Goal: Task Accomplishment & Management: Use online tool/utility

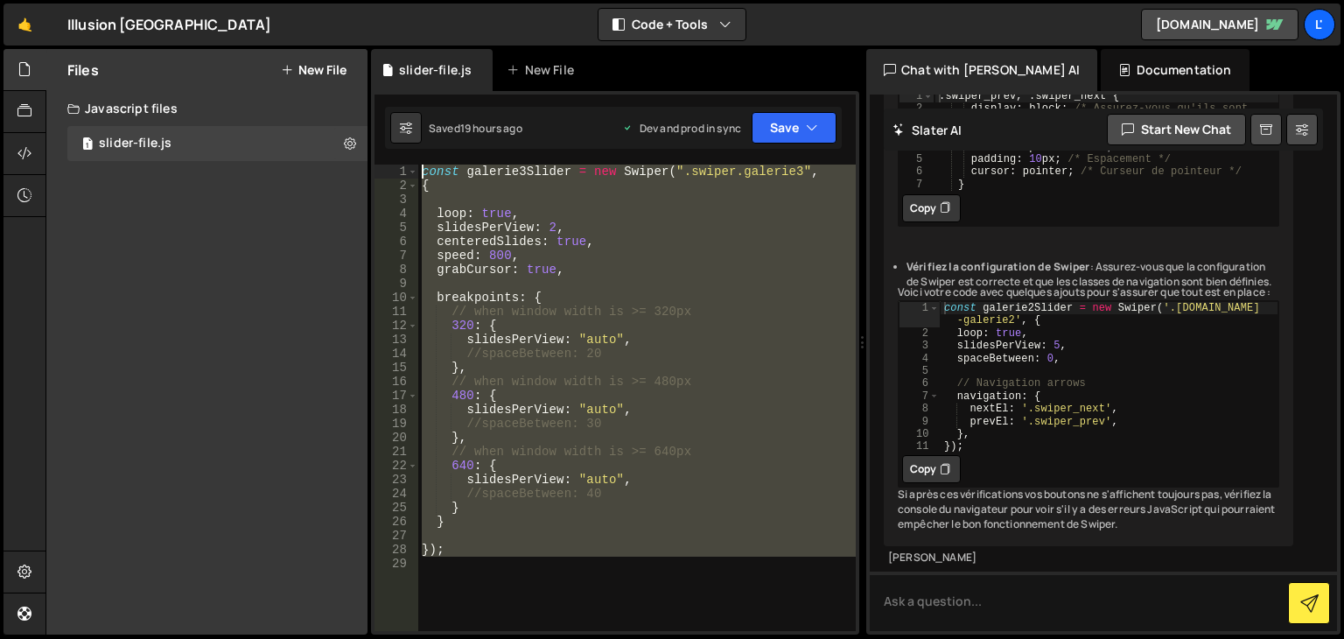
drag, startPoint x: 424, startPoint y: 216, endPoint x: 418, endPoint y: 162, distance: 54.6
click at [419, 150] on div "1 2 3 4 5 6 7 8 9 10 11 12 13 14 15 16 17 18 19 20 21 22 23 24 25 26 27 28 29 c…" at bounding box center [615, 362] width 488 height 543
type textarea "const galerie3Slider = new Swiper(".swiper.galerie3", {"
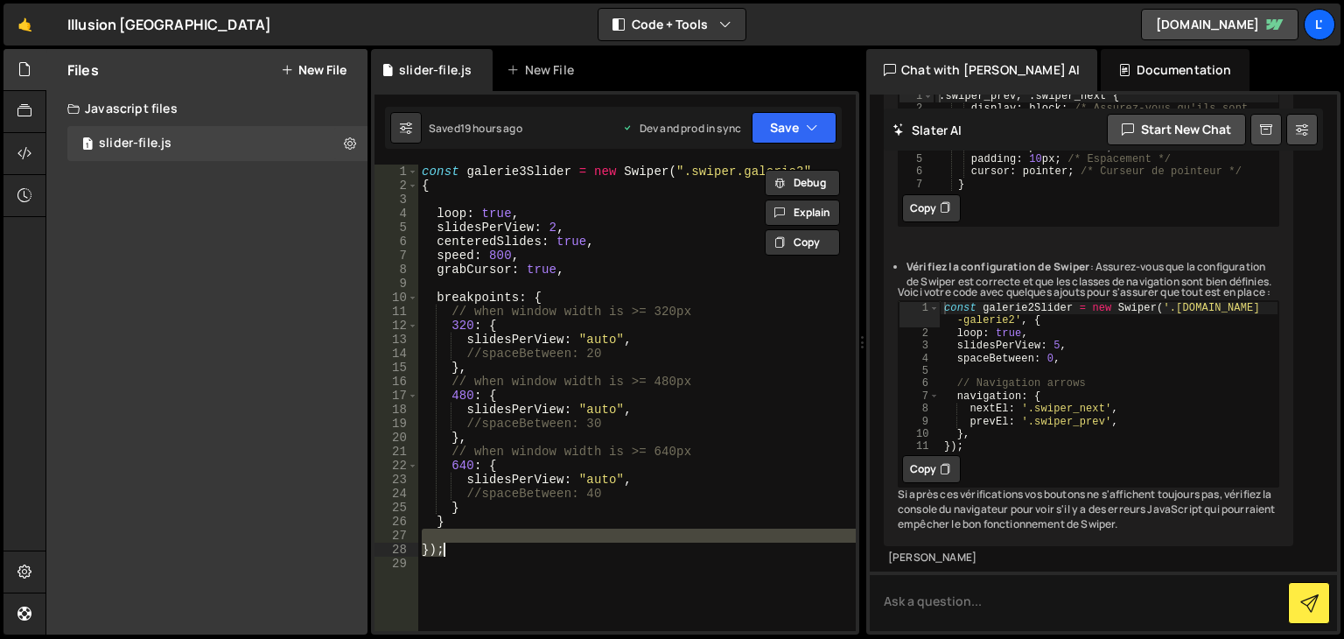
click at [578, 543] on div "const galerie3Slider = new Swiper ( ".swiper.galerie3" , { loop : true , slides…" at bounding box center [637, 412] width 438 height 494
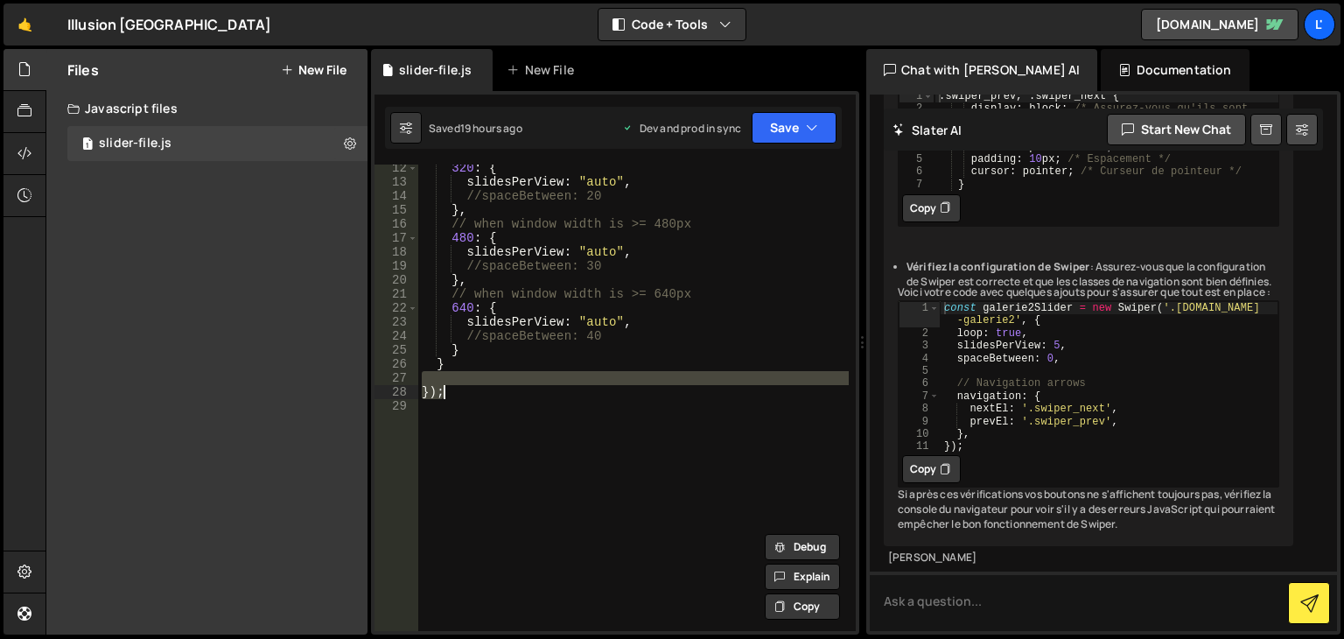
scroll to position [165, 0]
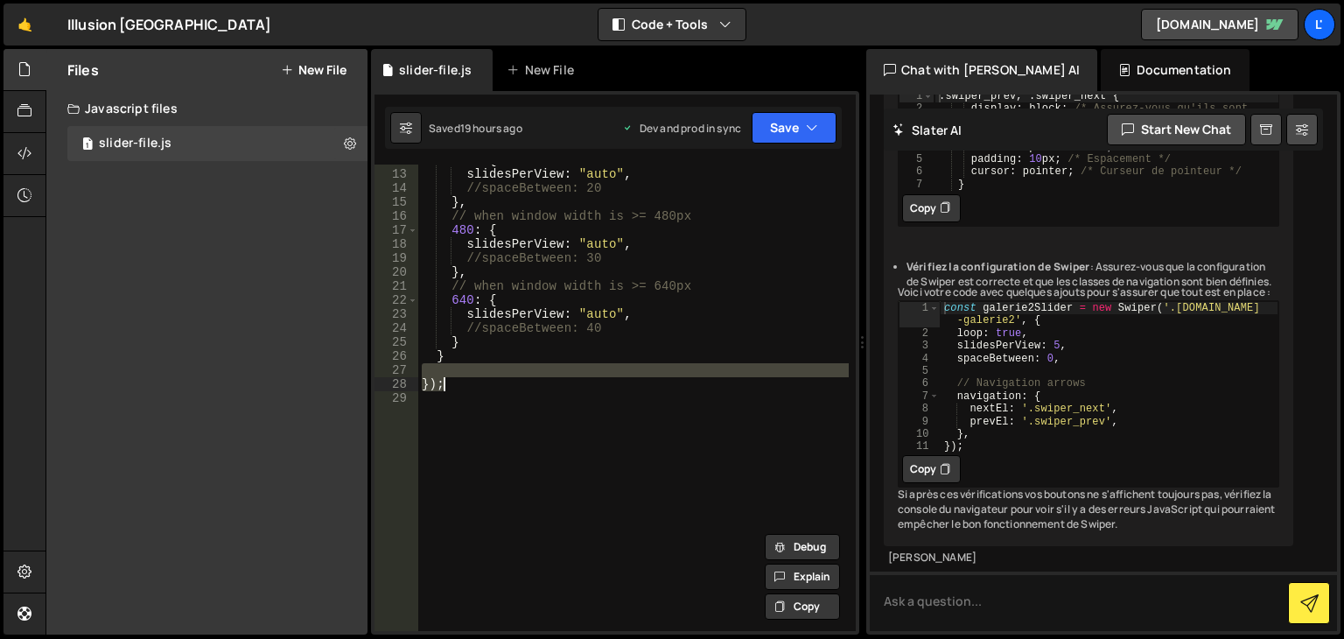
click at [503, 380] on div "320 : { slidesPerView : "auto" , //spaceBetween: 20 } , // when window width is…" at bounding box center [633, 398] width 431 height 466
type textarea "});"
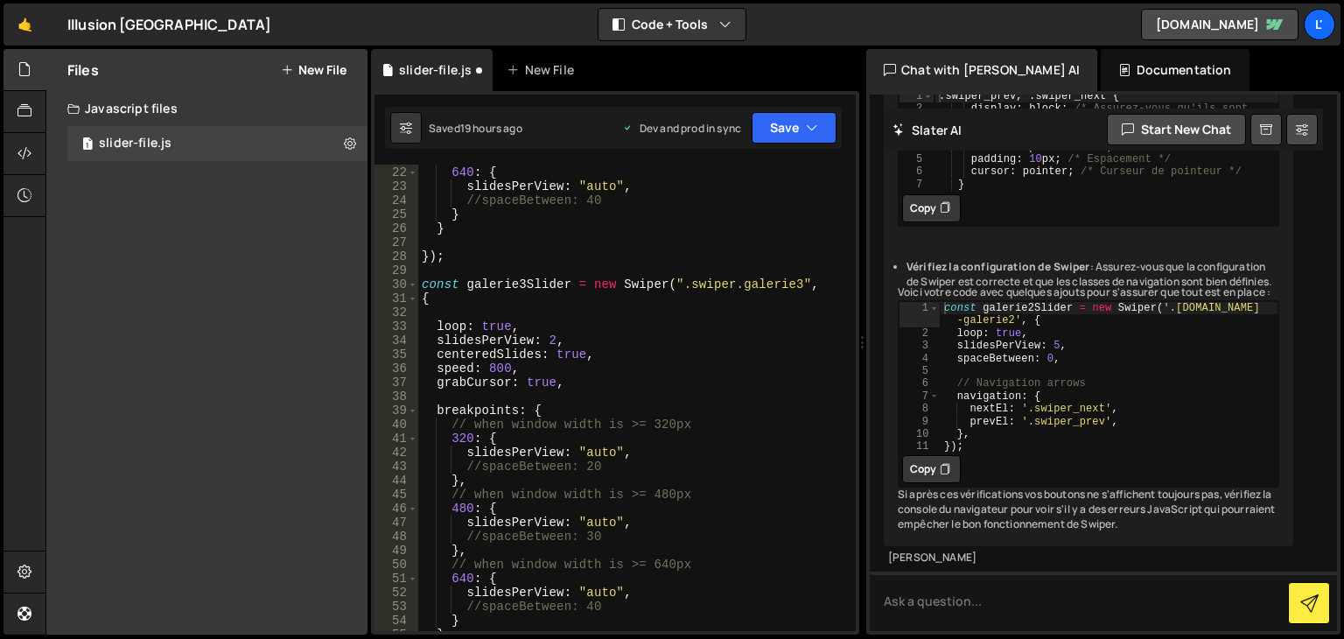
scroll to position [293, 0]
drag, startPoint x: 514, startPoint y: 371, endPoint x: 421, endPoint y: 374, distance: 92.8
click at [427, 373] on div "// when window width is >= 640px 640 : { slidesPerView : "auto" , //spaceBetwee…" at bounding box center [633, 398] width 431 height 494
type textarea "speed: 800,"
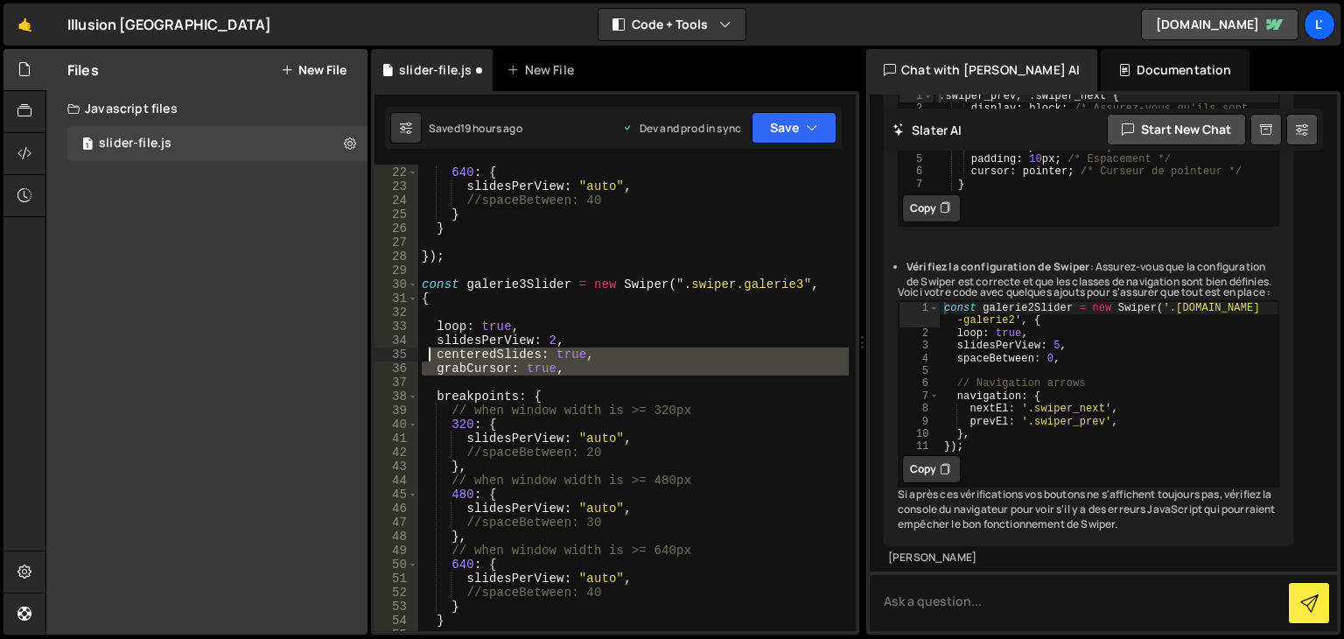
drag, startPoint x: 564, startPoint y: 382, endPoint x: 431, endPoint y: 354, distance: 135.9
click at [431, 354] on div "// when window width is >= 640px 640 : { slidesPerView : "auto" , //spaceBetwee…" at bounding box center [633, 398] width 431 height 494
type textarea "centeredSlides: true, grabCursor: true,"
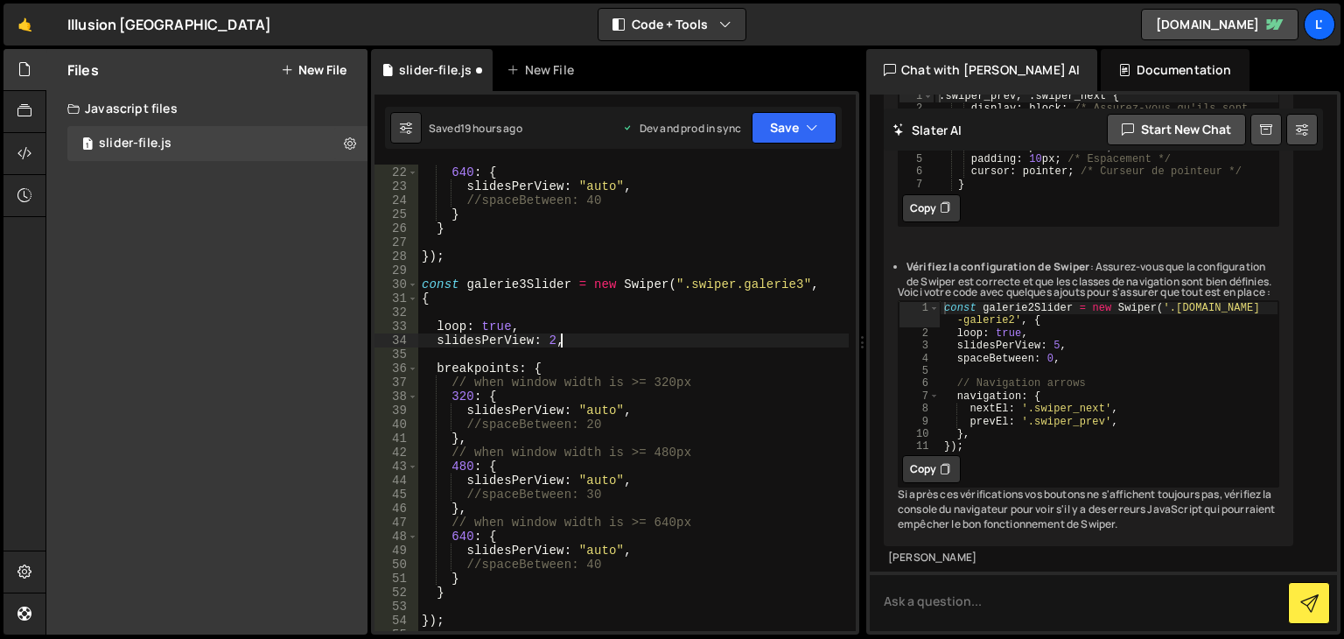
click at [558, 345] on div "// when window width is >= 640px 640 : { slidesPerView : "auto" , //spaceBetwee…" at bounding box center [633, 398] width 431 height 494
type textarea "slidesPerView: 2,"
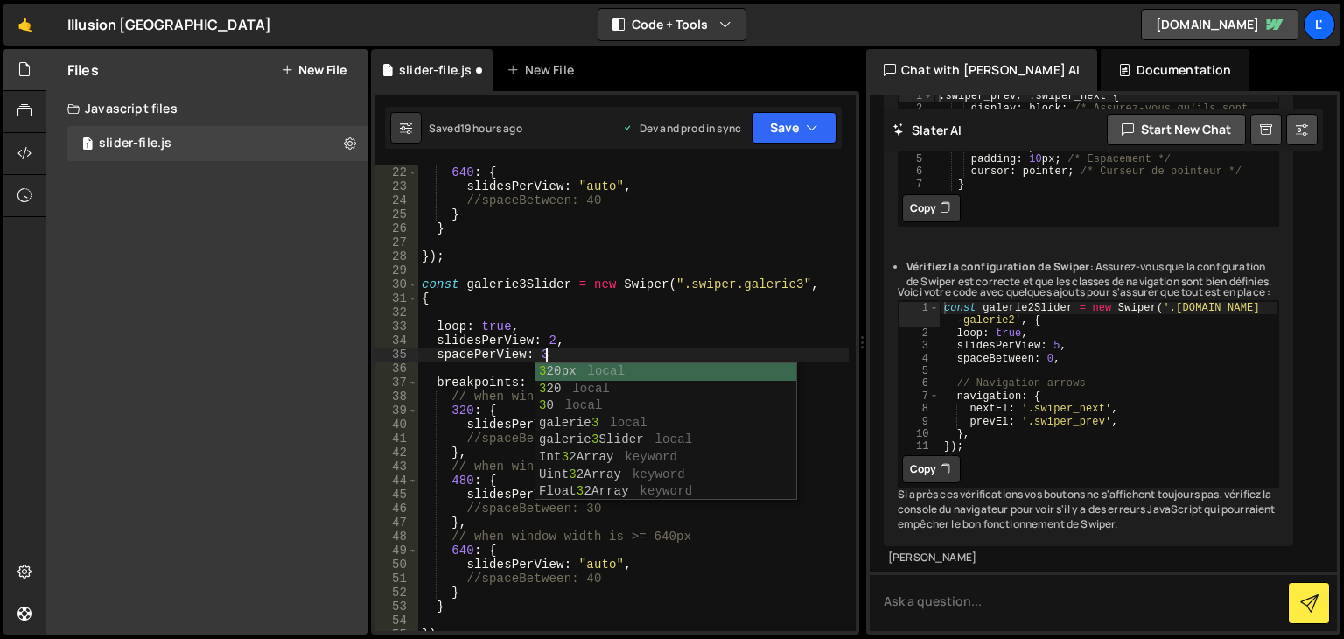
scroll to position [0, 7]
type textarea "spacePerView: 32,"
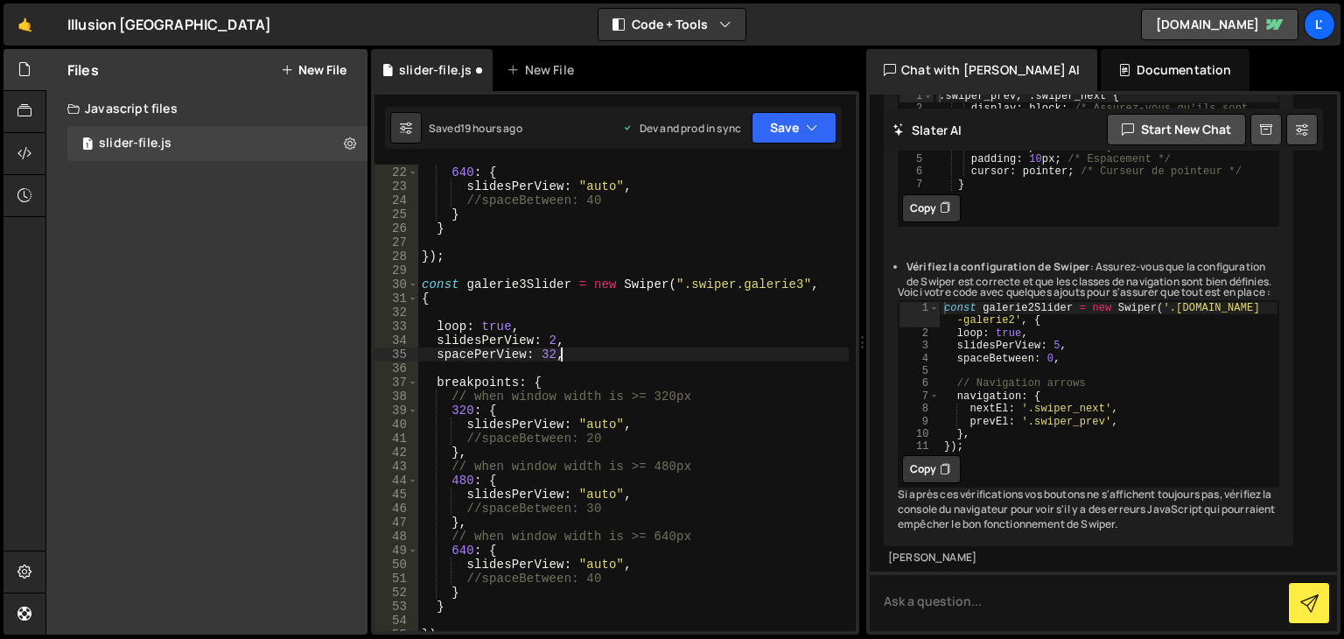
scroll to position [0, 0]
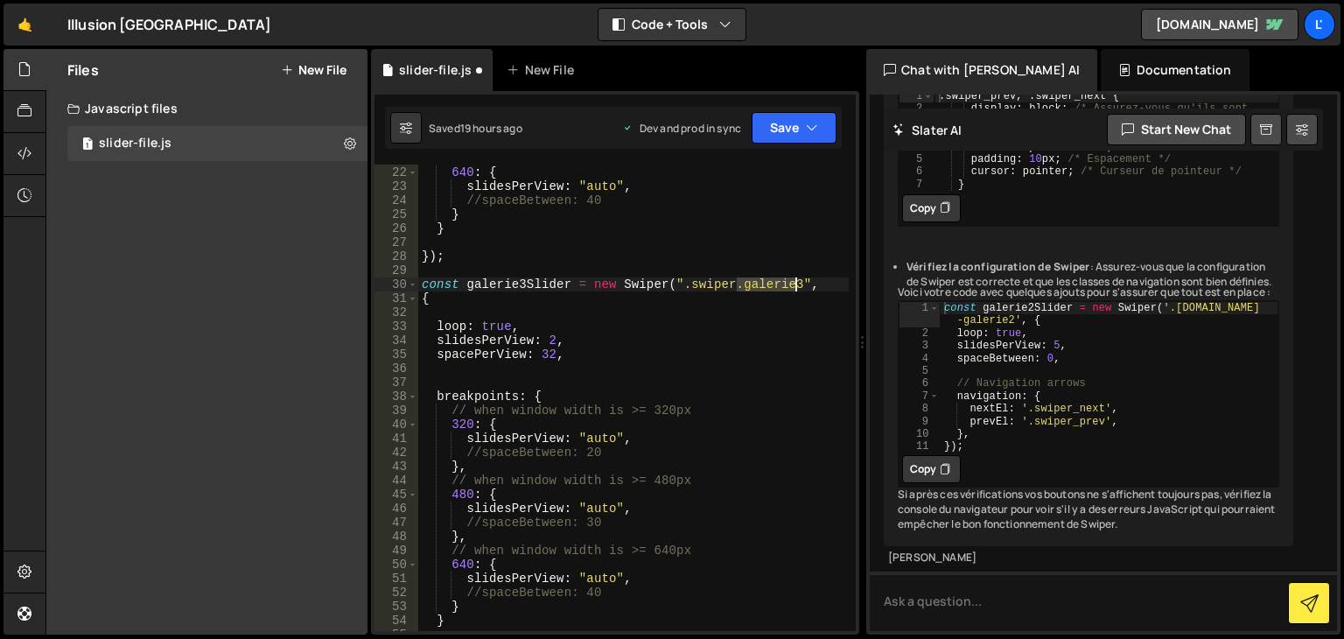
drag, startPoint x: 736, startPoint y: 284, endPoint x: 794, endPoint y: 279, distance: 57.9
click at [794, 279] on div "// when window width is >= 640px 640 : { slidesPerView : "auto" , //spaceBetwee…" at bounding box center [633, 398] width 431 height 494
type textarea "const galerie3Slider = new Swiper(".swiper.blog2","
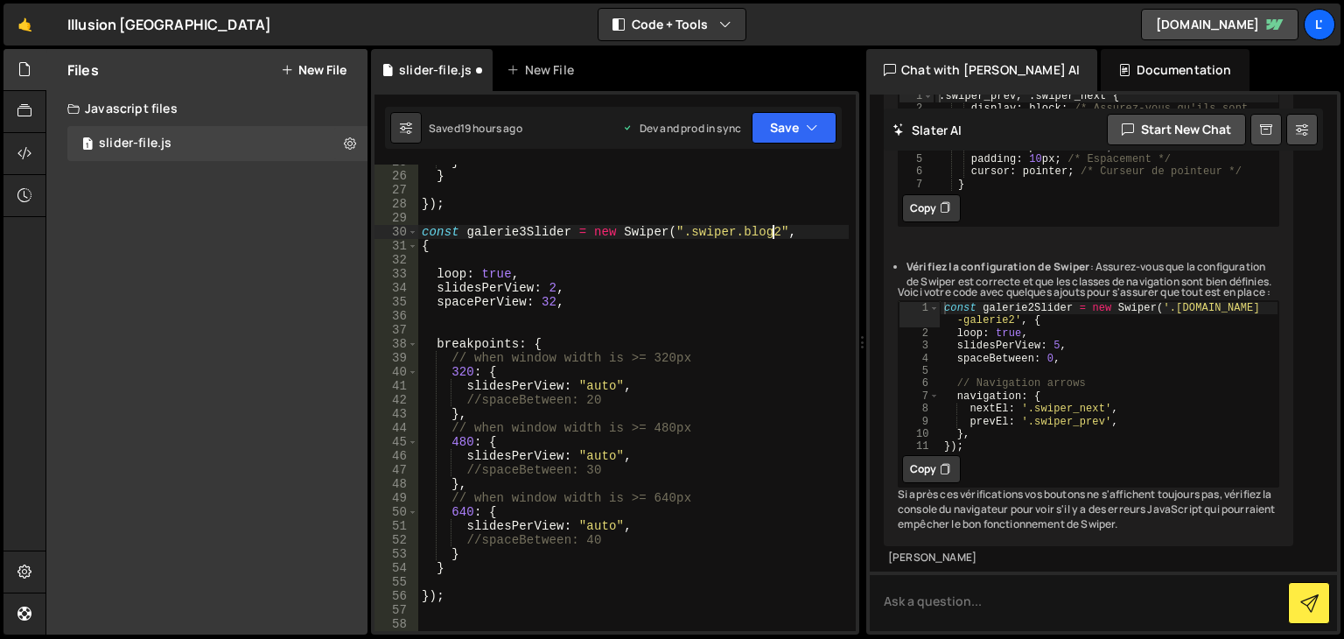
scroll to position [293, 0]
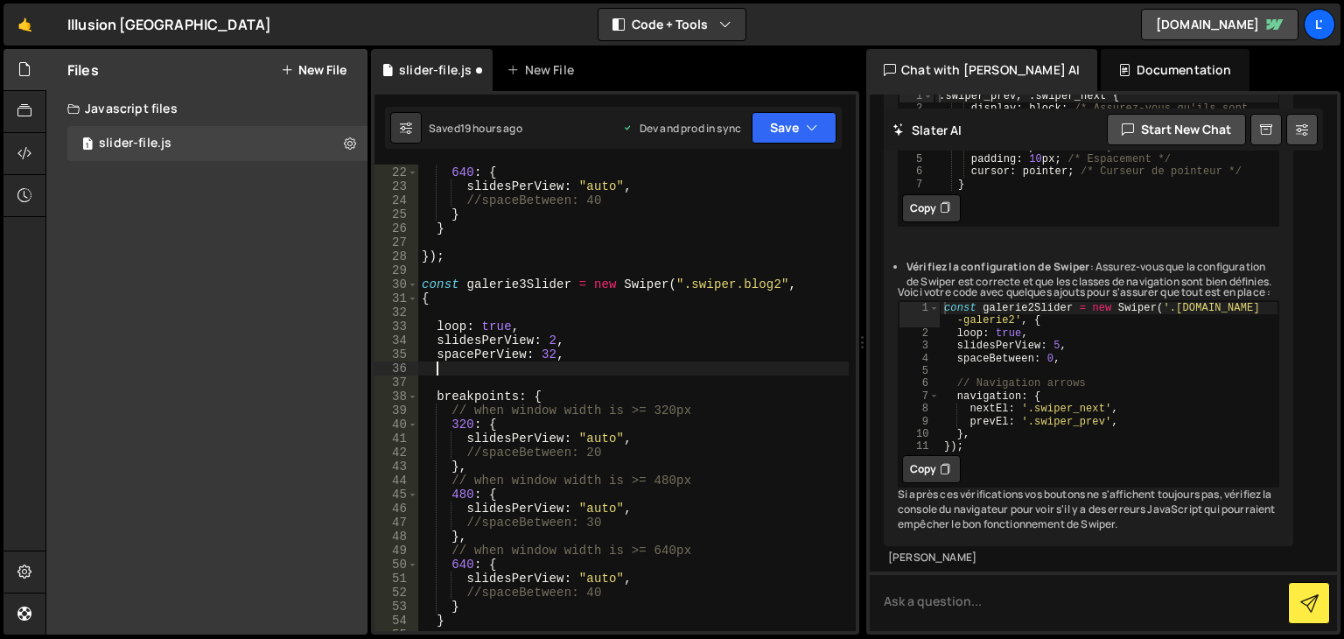
click at [591, 365] on div "// when window width is >= 640px 640 : { slidesPerView : "auto" , //spaceBetwee…" at bounding box center [633, 398] width 431 height 494
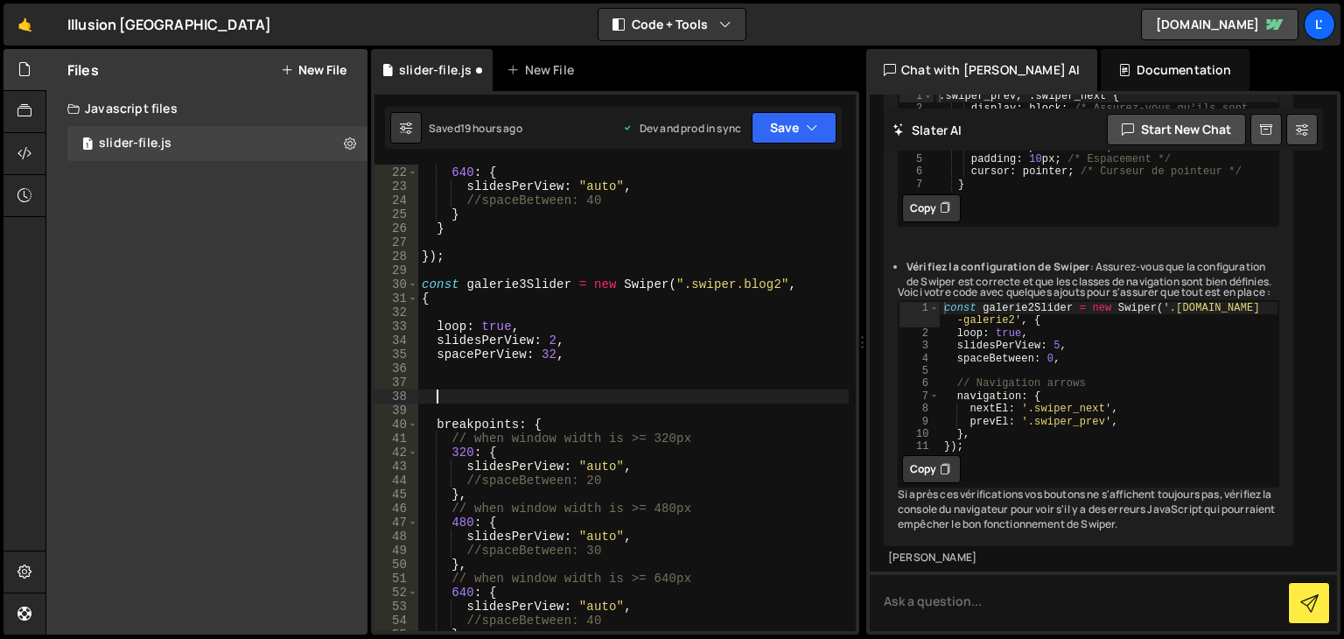
paste textarea
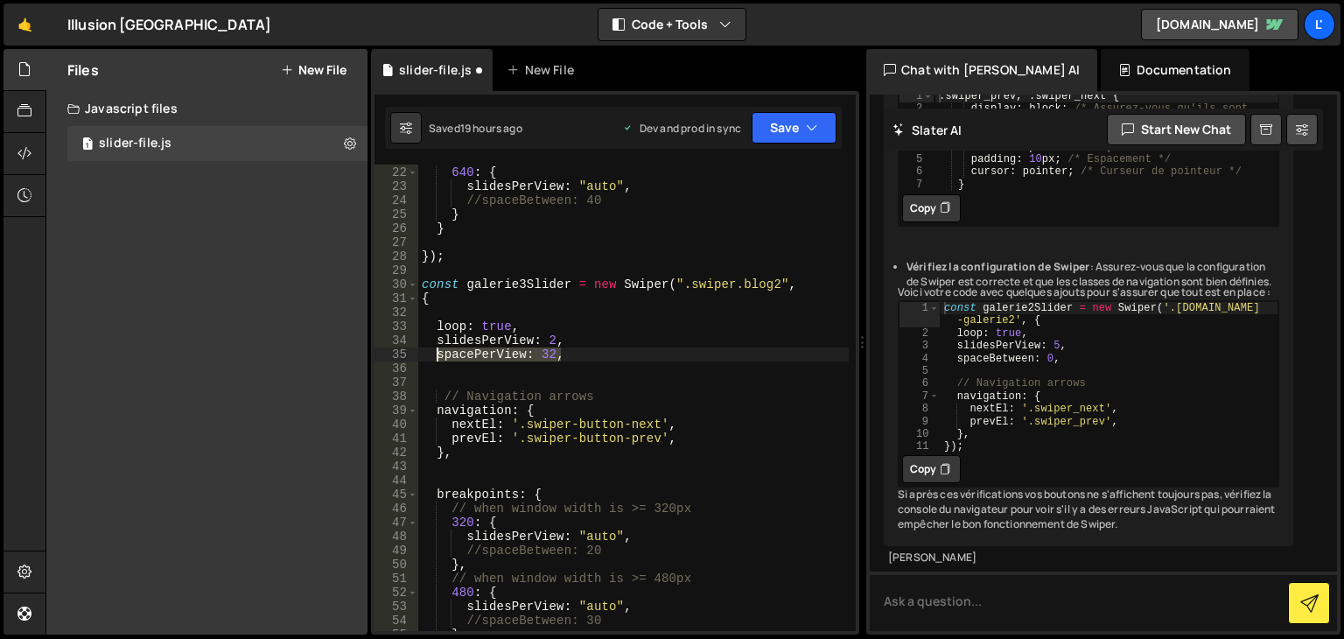
drag, startPoint x: 581, startPoint y: 354, endPoint x: 437, endPoint y: 355, distance: 144.4
click at [437, 355] on div "// when window width is >= 640px 640 : { slidesPerView : "auto" , //spaceBetwee…" at bounding box center [633, 398] width 431 height 494
paste textarea "Between: 10"
click at [545, 354] on div "// when window width is >= 640px 640 : { slidesPerView : "auto" , //spaceBetwee…" at bounding box center [633, 398] width 431 height 494
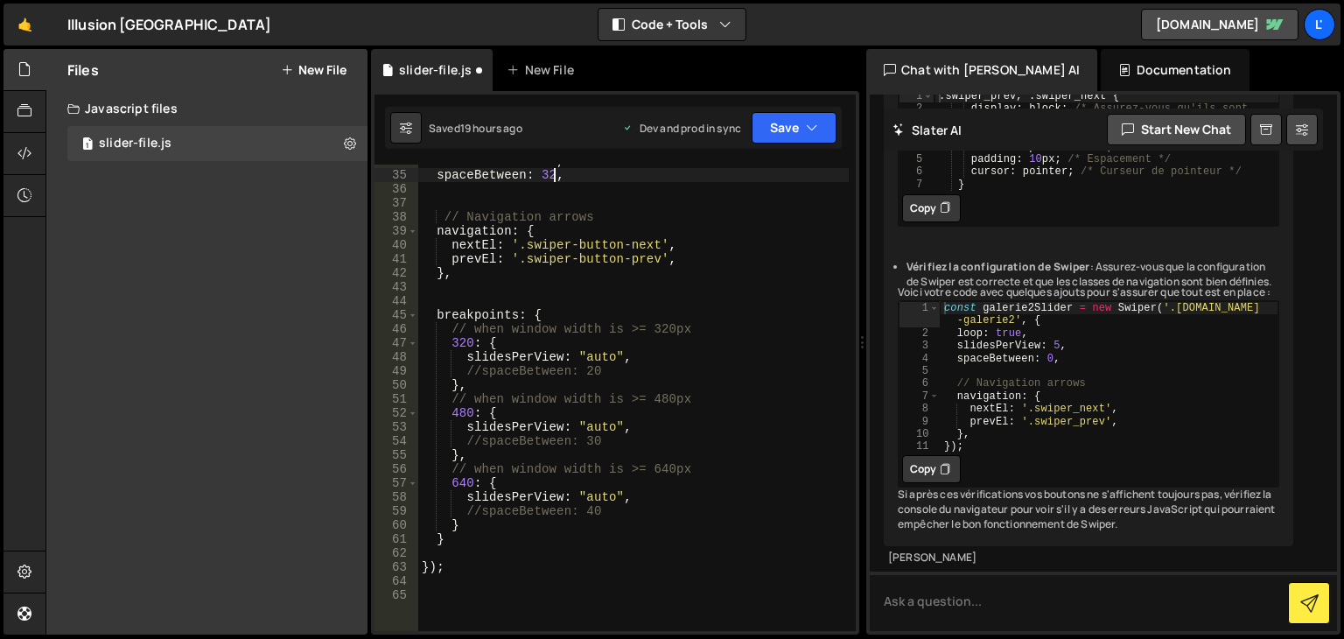
scroll to position [473, 0]
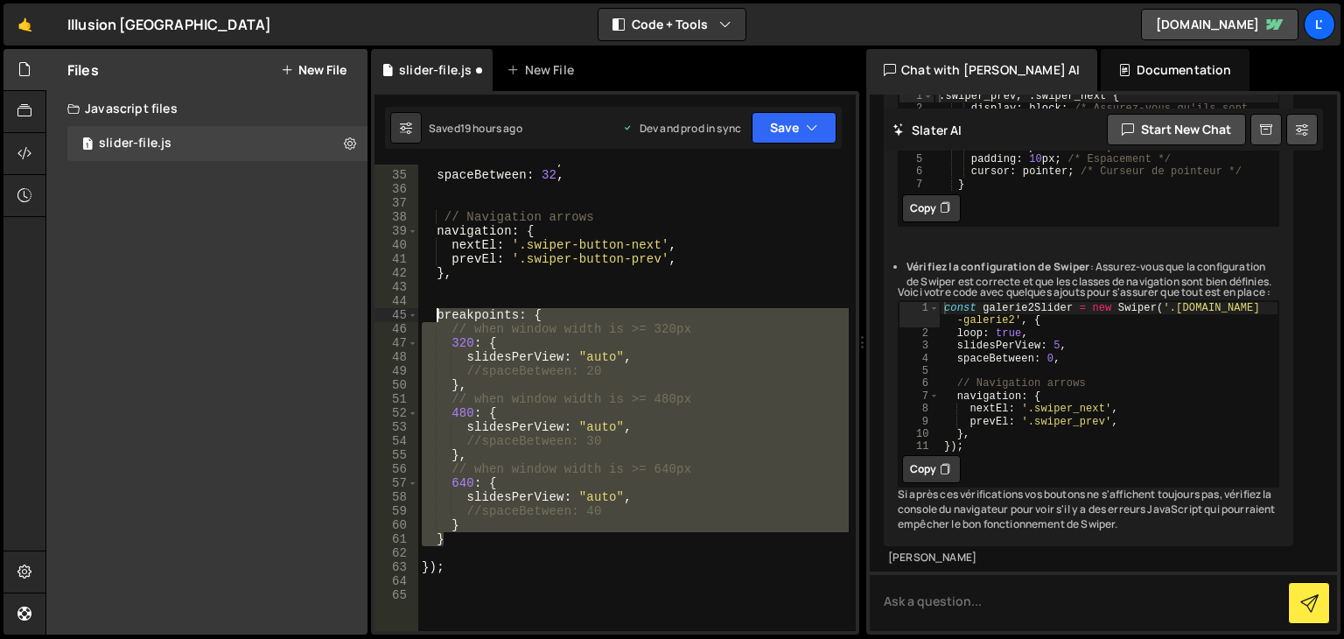
drag, startPoint x: 453, startPoint y: 542, endPoint x: 438, endPoint y: 318, distance: 224.6
click at [438, 318] on div "slidesPerView : 2 , spaceBetween : 32 , // Navigation arrows navigation : { nex…" at bounding box center [633, 401] width 431 height 494
click at [438, 318] on div "slidesPerView : 2 , spaceBetween : 32 , // Navigation arrows navigation : { nex…" at bounding box center [633, 398] width 431 height 466
drag, startPoint x: 428, startPoint y: 316, endPoint x: 508, endPoint y: 536, distance: 234.4
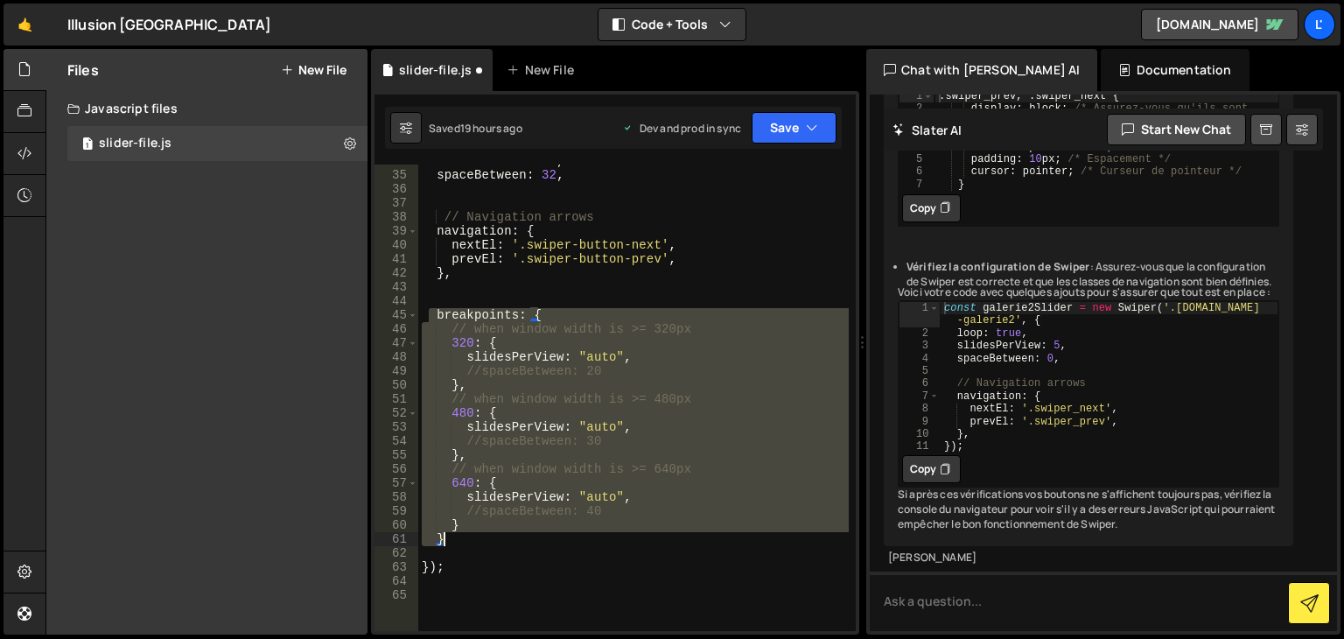
click at [508, 536] on div "slidesPerView : 2 , spaceBetween : 32 , // Navigation arrows navigation : { nex…" at bounding box center [633, 401] width 431 height 494
type textarea "} }"
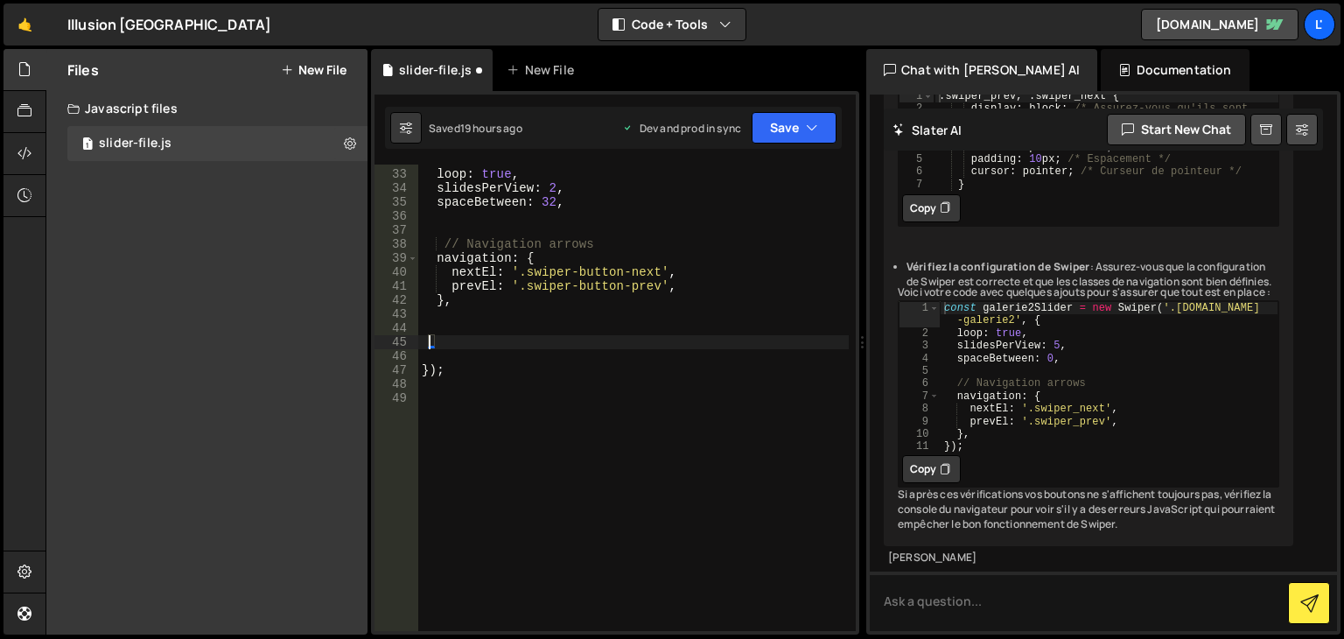
scroll to position [445, 0]
paste textarea "}"
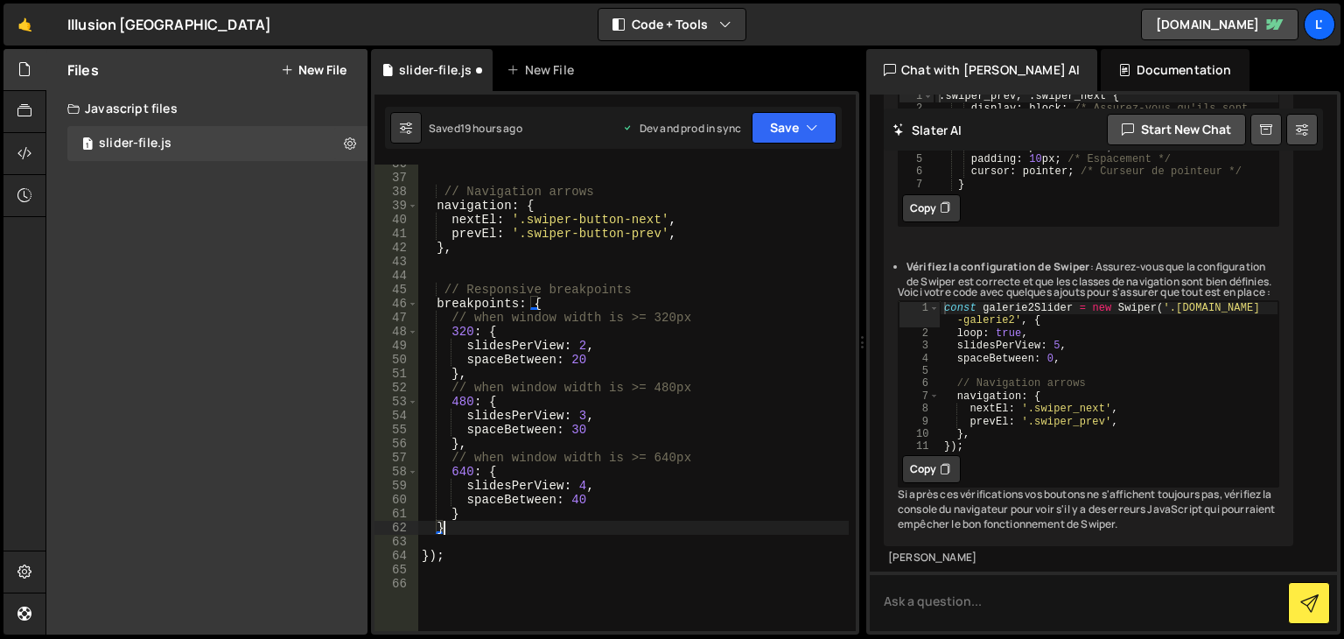
scroll to position [498, 0]
click at [584, 346] on div "// Navigation arrows navigation : { nextEl : '.swiper-button-next' , prevEl : '…" at bounding box center [633, 404] width 431 height 494
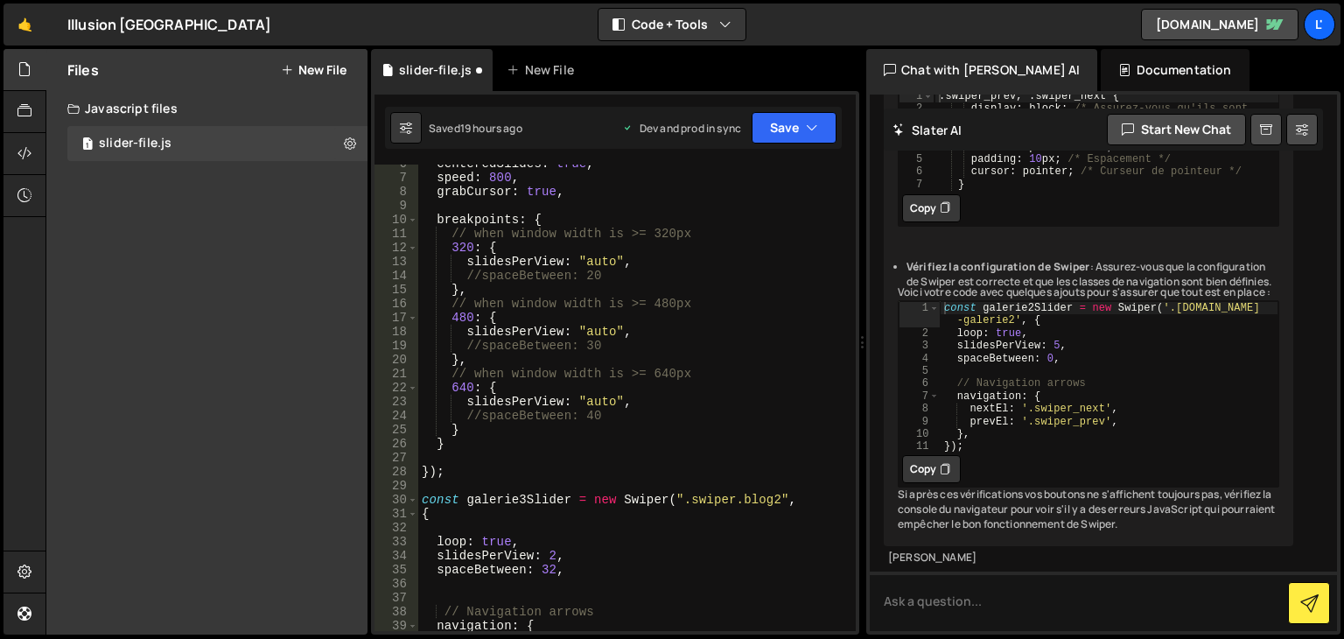
scroll to position [183, 0]
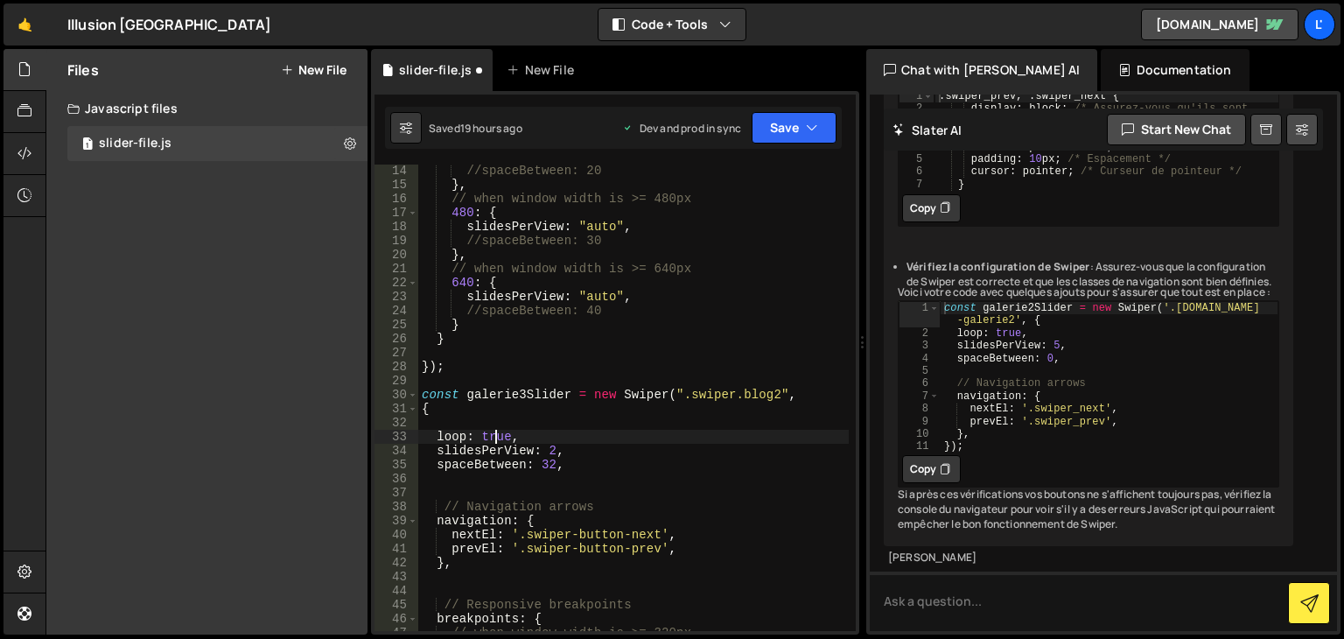
click at [494, 438] on div "//spaceBetween: 20 } , // when window width is >= 480px 480 : { slidesPerView :…" at bounding box center [633, 411] width 431 height 494
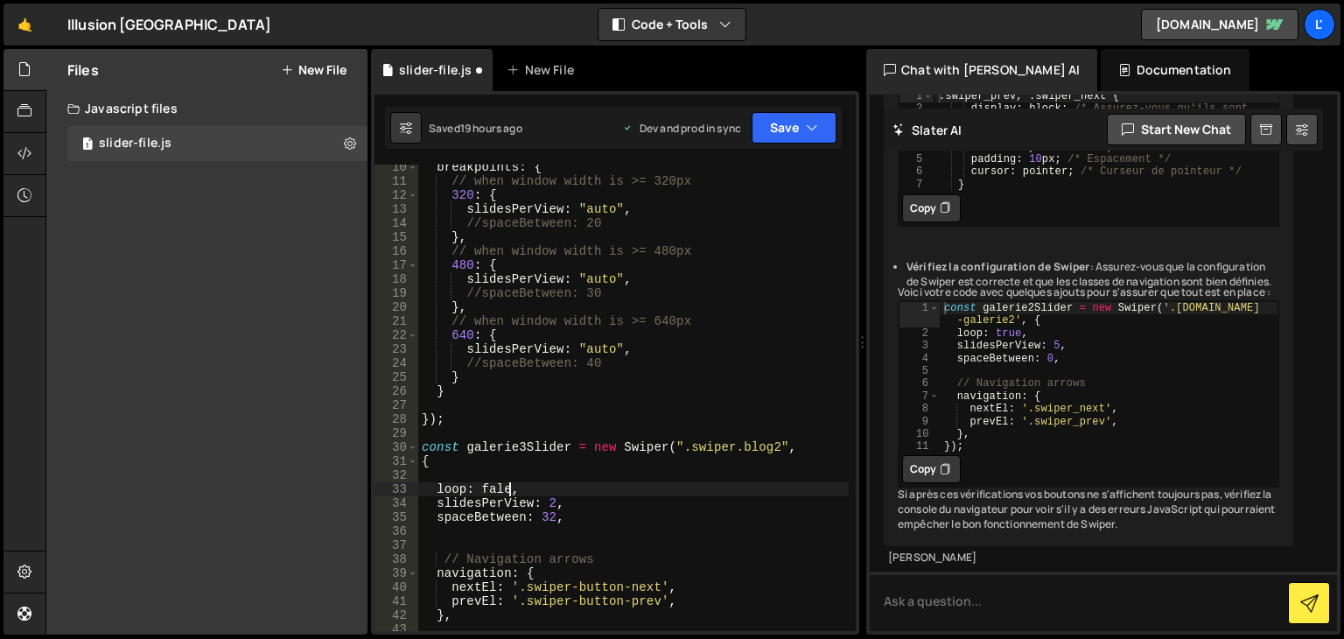
scroll to position [130, 0]
type textarea "loop: false,"
click at [725, 526] on div "breakpoints : { // when window width is >= 320px 320 : { slidesPerView : "auto"…" at bounding box center [633, 407] width 431 height 494
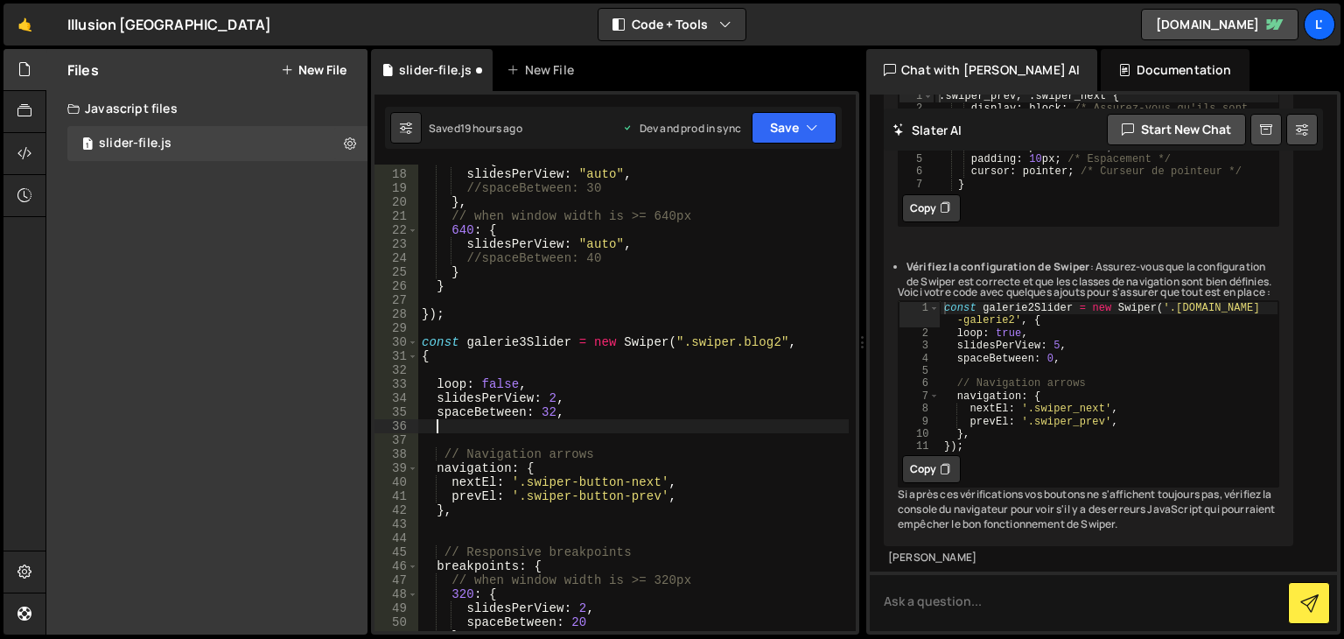
scroll to position [340, 0]
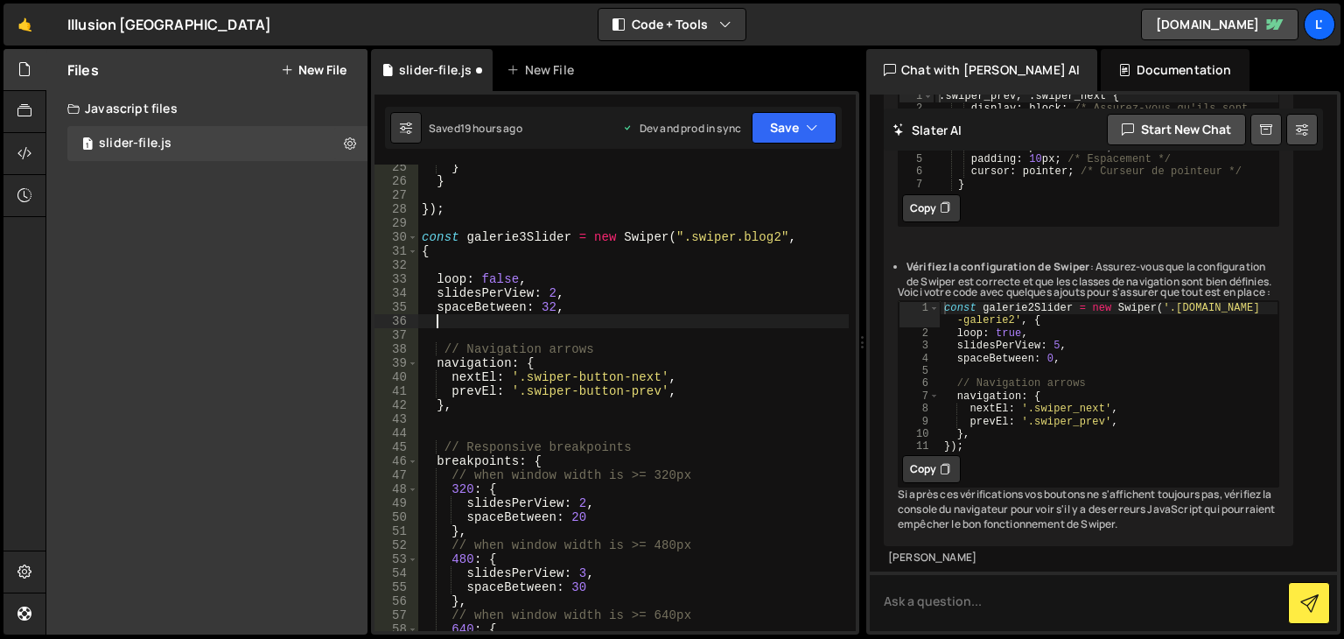
click at [602, 376] on div "} } }) ; const galerie3Slider = new Swiper ( ".swiper.blog2" , { loop : false ,…" at bounding box center [633, 407] width 431 height 494
drag, startPoint x: 526, startPoint y: 375, endPoint x: 657, endPoint y: 374, distance: 131.3
click at [657, 374] on div "} } }) ; const galerie3Slider = new Swiper ( ".swiper.blog2" , { loop : false ,…" at bounding box center [633, 407] width 431 height 494
drag, startPoint x: 656, startPoint y: 390, endPoint x: 524, endPoint y: 394, distance: 132.2
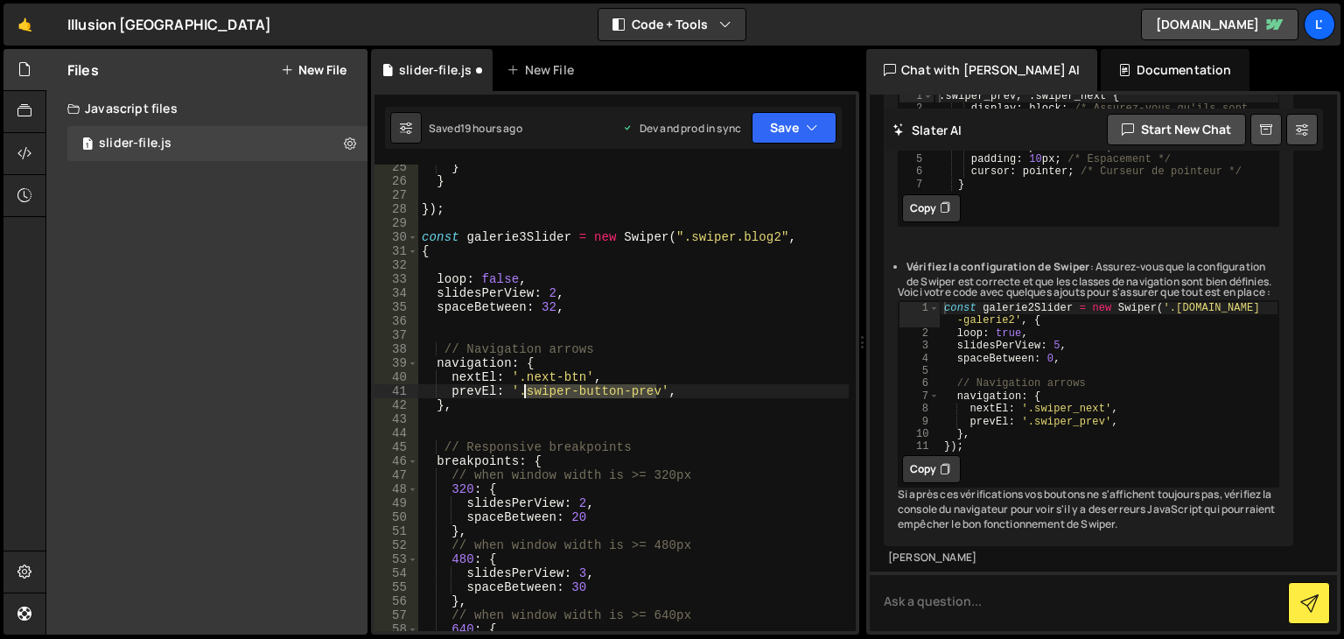
click at [524, 394] on div "} } }) ; const galerie3Slider = new Swiper ( ".swiper.blog2" , { loop : false ,…" at bounding box center [633, 407] width 431 height 494
click at [552, 373] on div "} } }) ; const galerie3Slider = new Swiper ( ".swiper.blog2" , { loop : false ,…" at bounding box center [633, 407] width 431 height 494
click at [545, 375] on div "} } }) ; const galerie3Slider = new Swiper ( ".swiper.blog2" , { loop : false ,…" at bounding box center [633, 407] width 431 height 494
click at [544, 375] on div "} } }) ; const galerie3Slider = new Swiper ( ".swiper.blog2" , { loop : false ,…" at bounding box center [633, 407] width 431 height 494
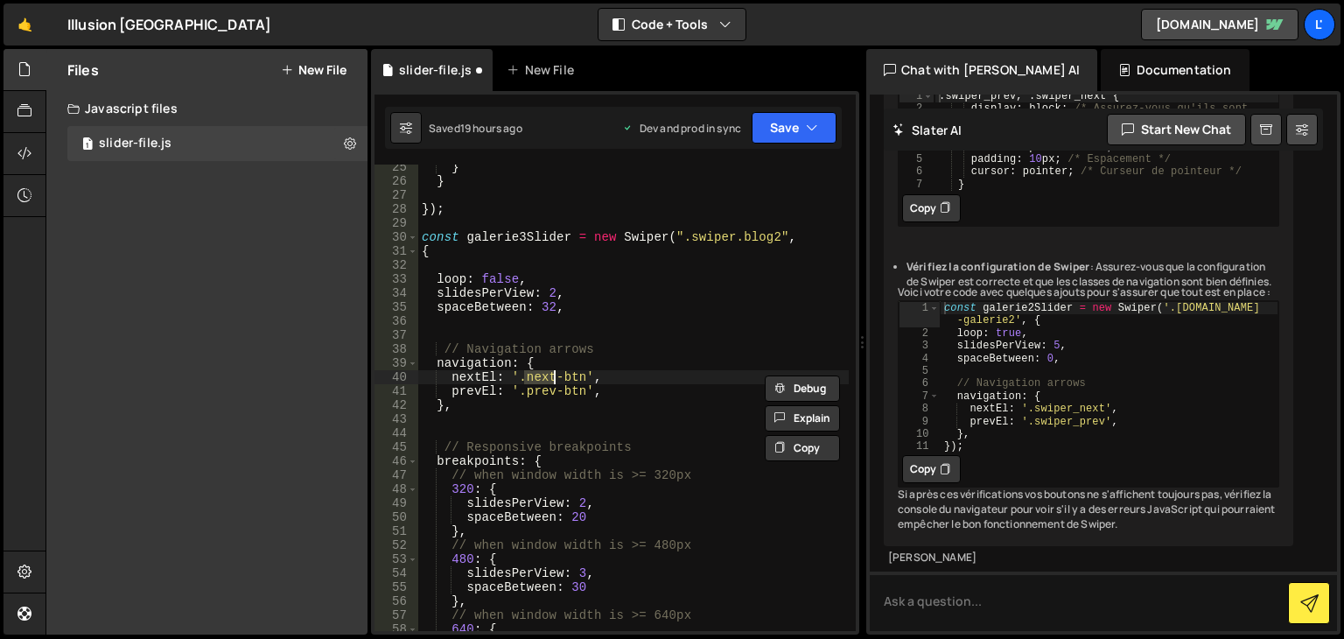
click at [580, 378] on div "} } }) ; const galerie3Slider = new Swiper ( ".swiper.blog2" , { loop : false ,…" at bounding box center [633, 407] width 431 height 494
drag, startPoint x: 585, startPoint y: 378, endPoint x: 524, endPoint y: 379, distance: 60.4
click at [524, 379] on div "} } }) ; const galerie3Slider = new Swiper ( ".swiper.blog2" , { loop : false ,…" at bounding box center [633, 407] width 431 height 494
drag, startPoint x: 584, startPoint y: 393, endPoint x: 515, endPoint y: 389, distance: 68.3
click at [515, 389] on div "} } }) ; const galerie3Slider = new Swiper ( ".swiper.blog2" , { loop : false ,…" at bounding box center [633, 407] width 431 height 494
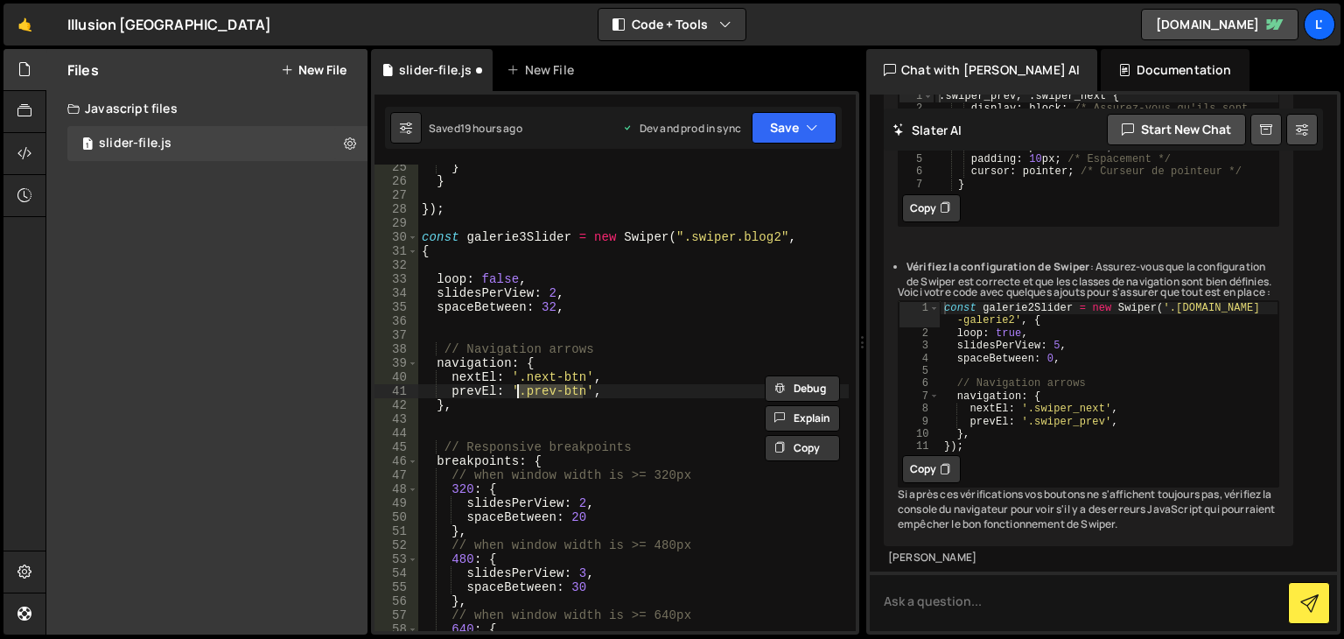
type textarea "prevEl: '.prev-btn',"
